Goal: Task Accomplishment & Management: Manage account settings

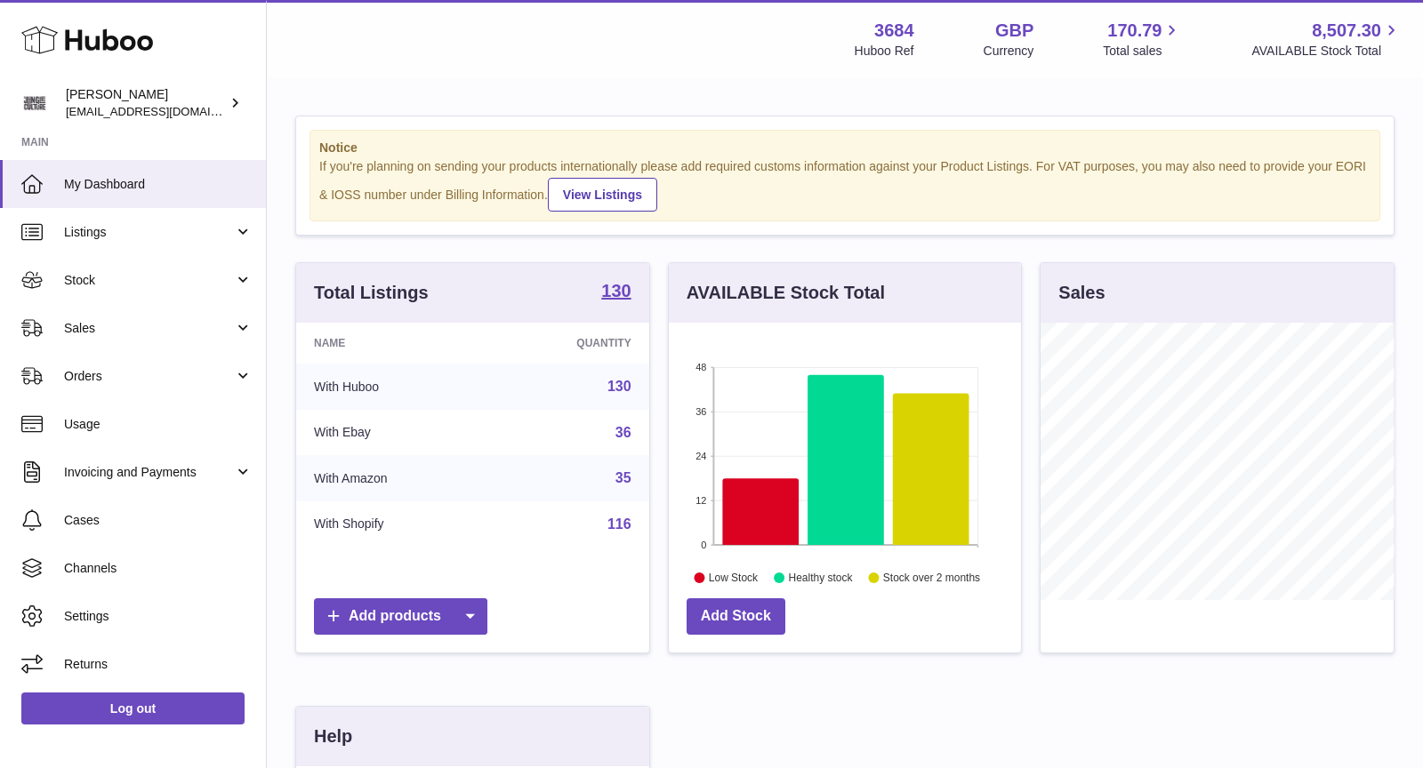
scroll to position [277, 353]
click at [104, 344] on link "Sales" at bounding box center [133, 328] width 266 height 48
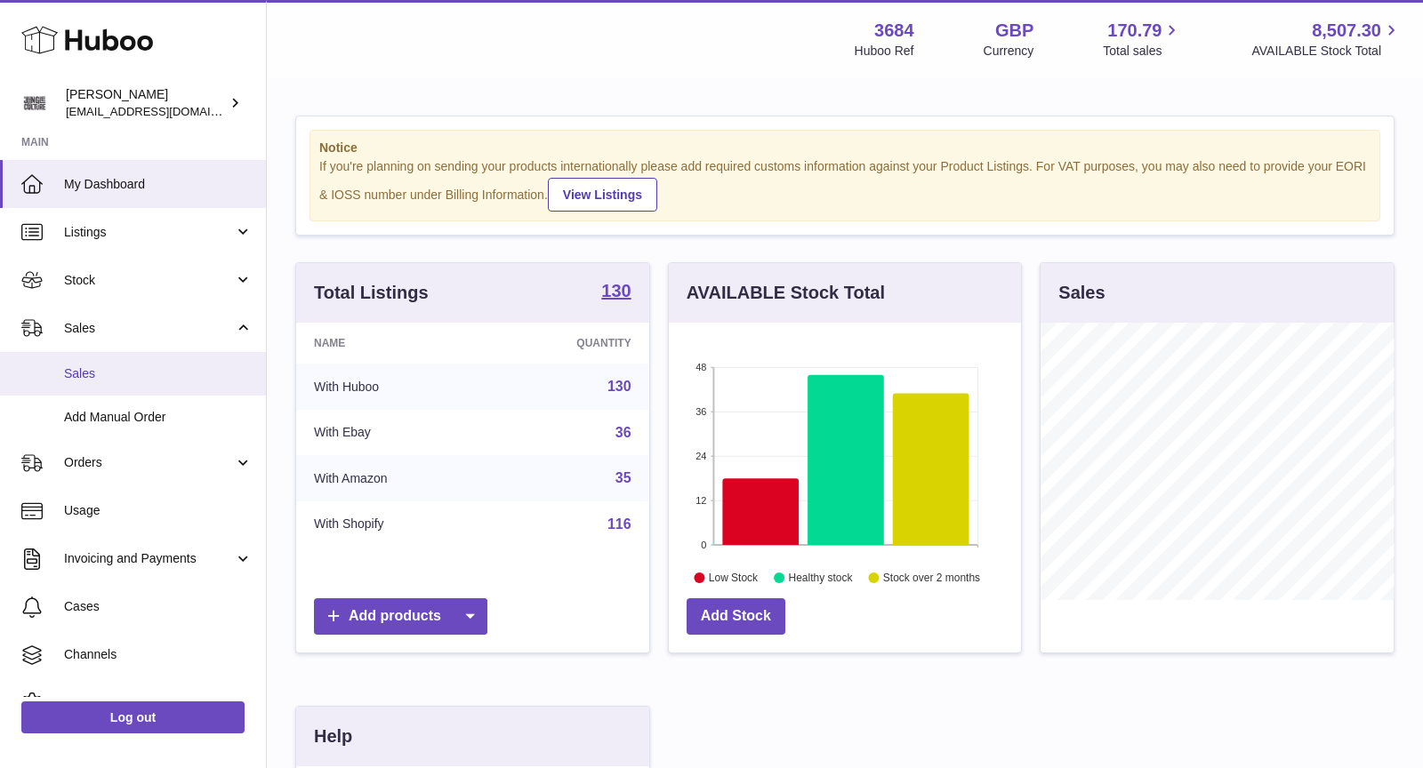
click at [135, 376] on span "Sales" at bounding box center [158, 374] width 189 height 17
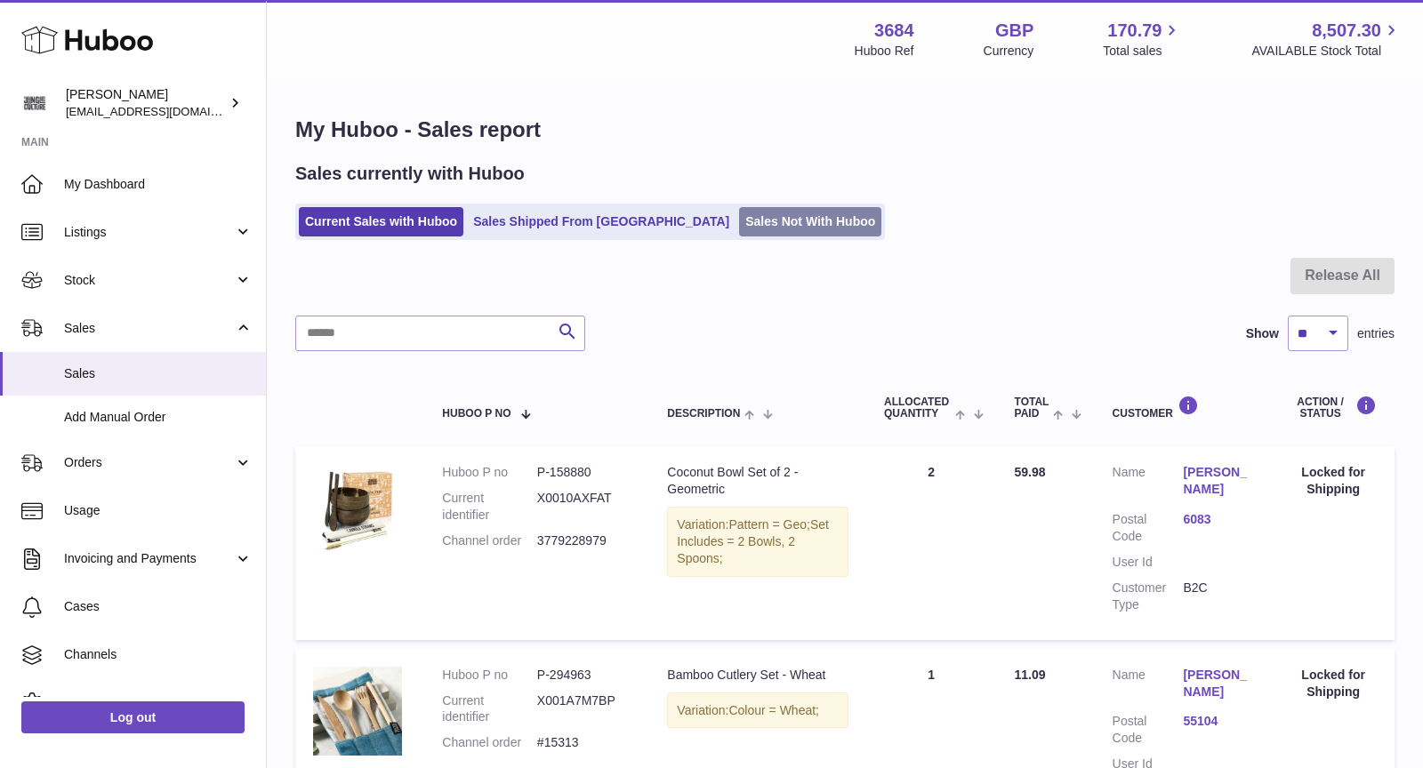
click at [739, 227] on link "Sales Not With Huboo" at bounding box center [810, 221] width 142 height 29
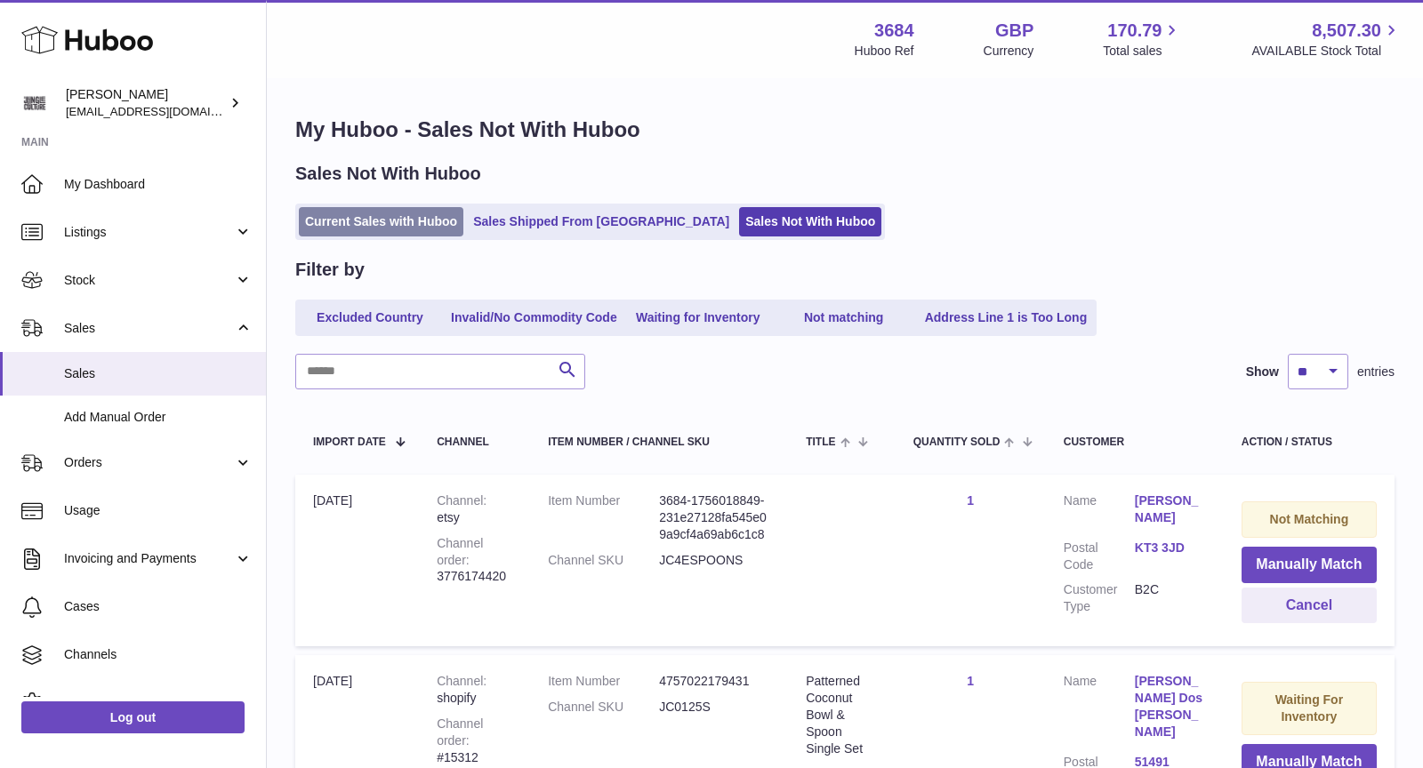
click at [396, 219] on link "Current Sales with Huboo" at bounding box center [381, 221] width 165 height 29
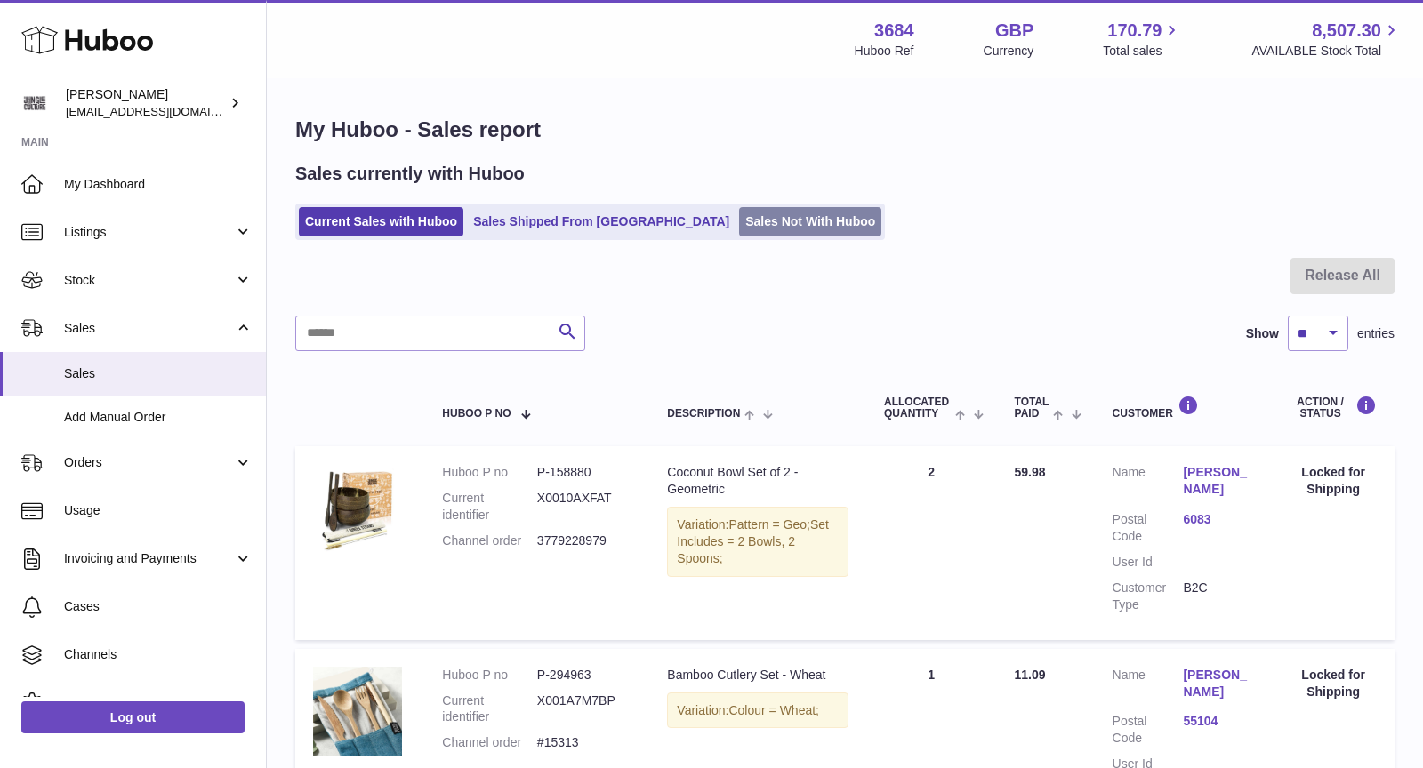
click at [739, 220] on link "Sales Not With Huboo" at bounding box center [810, 221] width 142 height 29
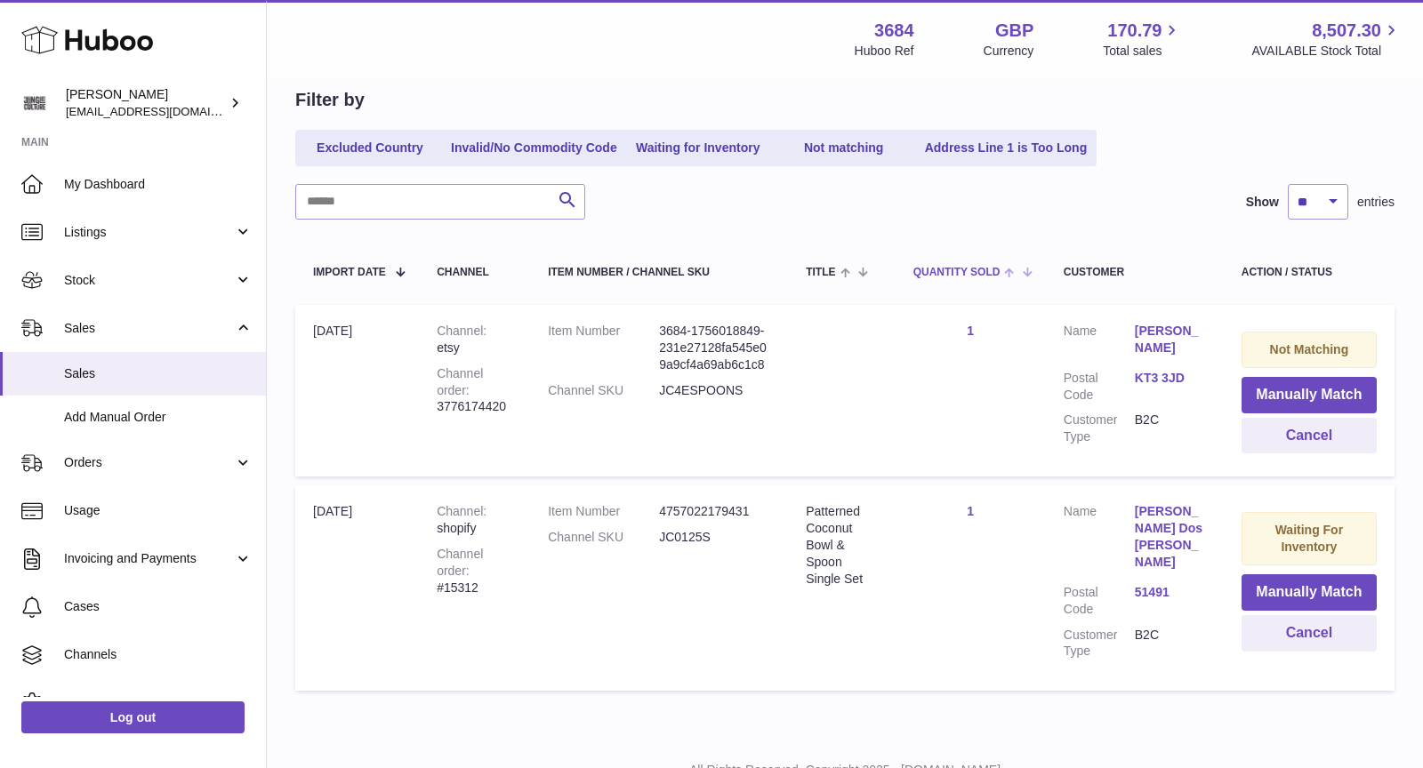
scroll to position [241, 0]
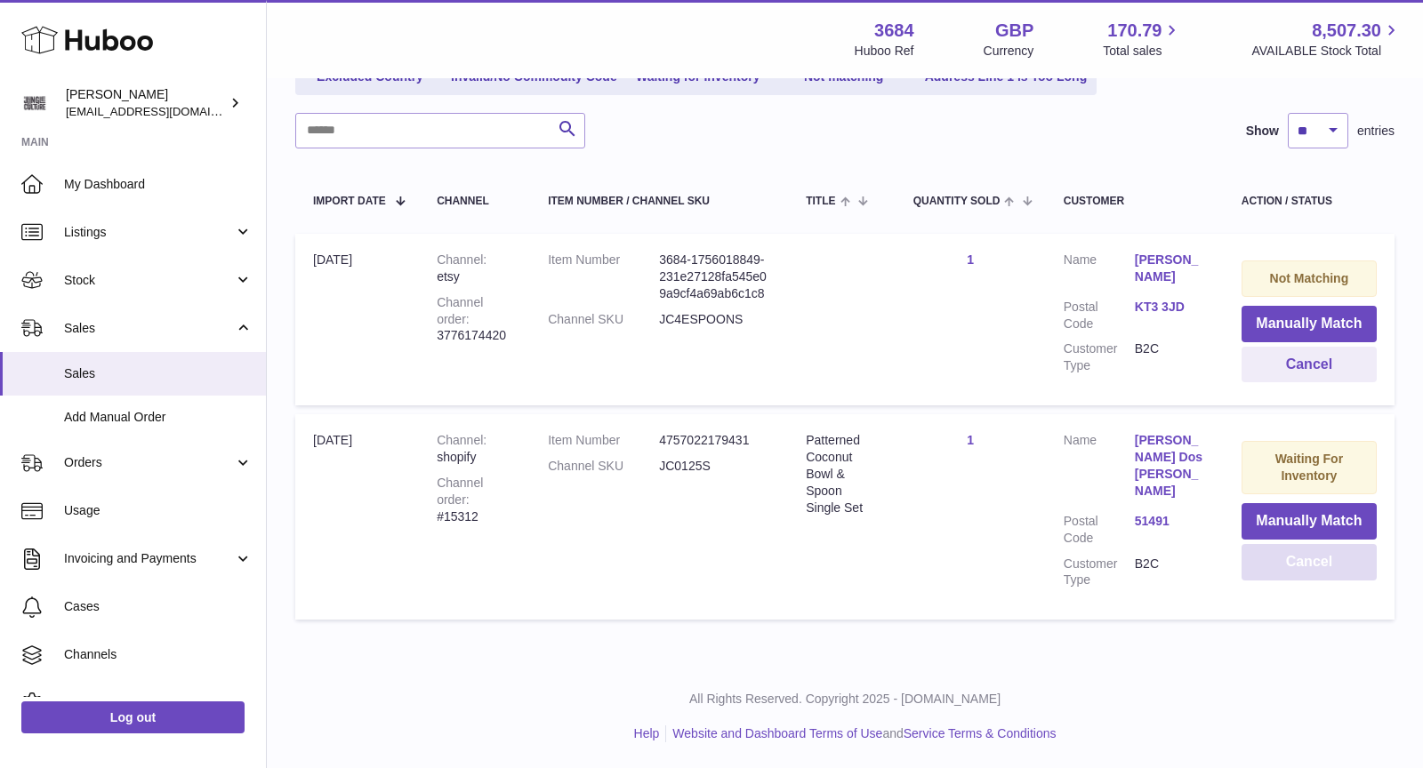
click at [1313, 580] on button "Cancel" at bounding box center [1309, 562] width 135 height 36
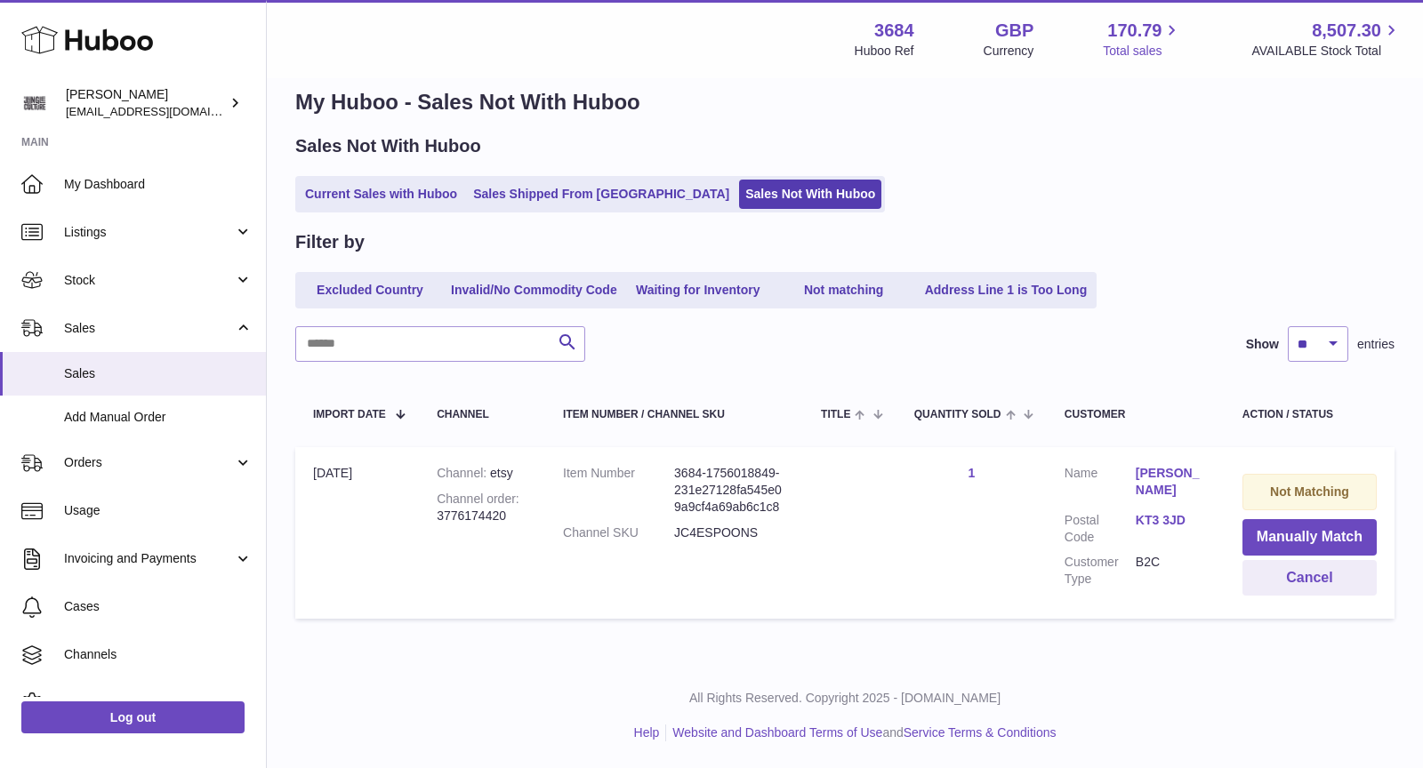
scroll to position [44, 0]
click at [1324, 562] on button "Cancel" at bounding box center [1309, 578] width 134 height 36
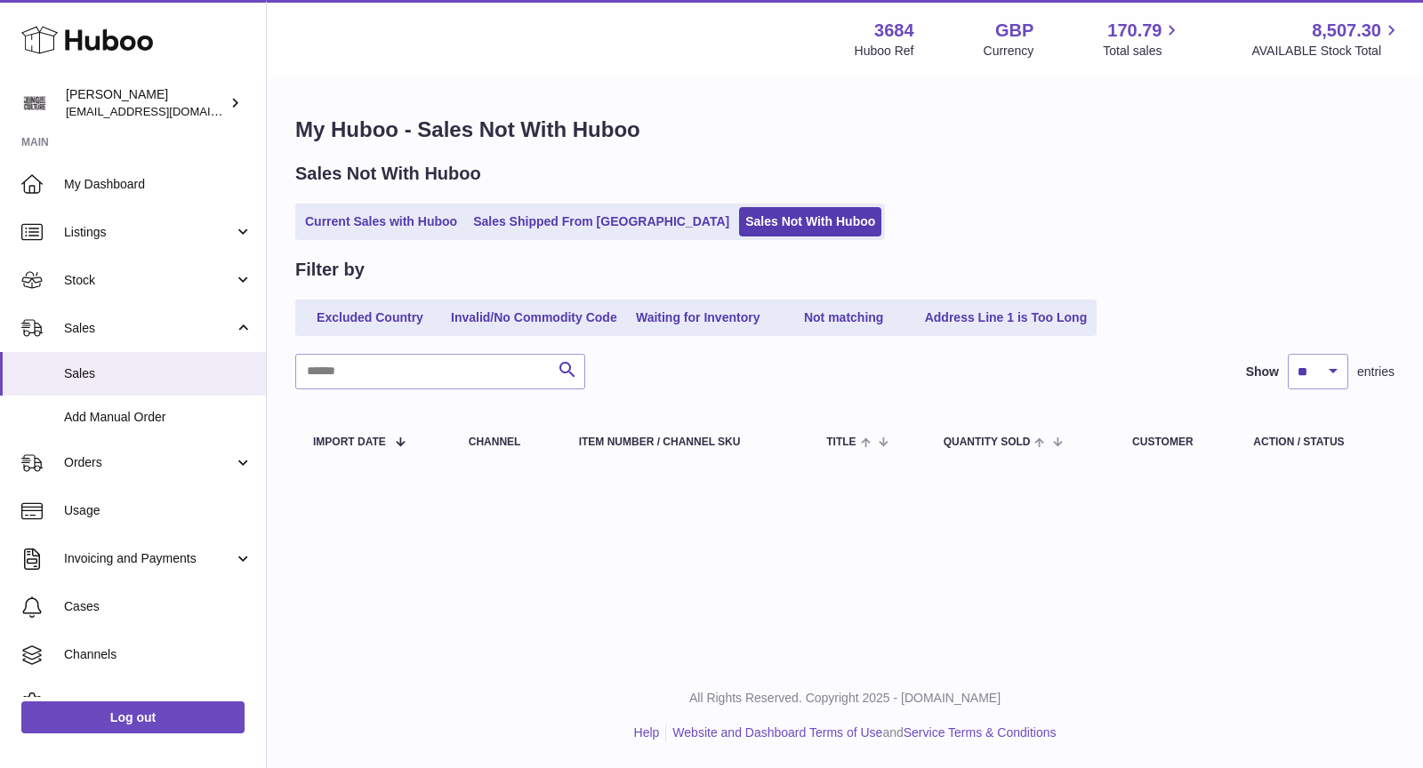
scroll to position [0, 0]
